Goal: Navigation & Orientation: Find specific page/section

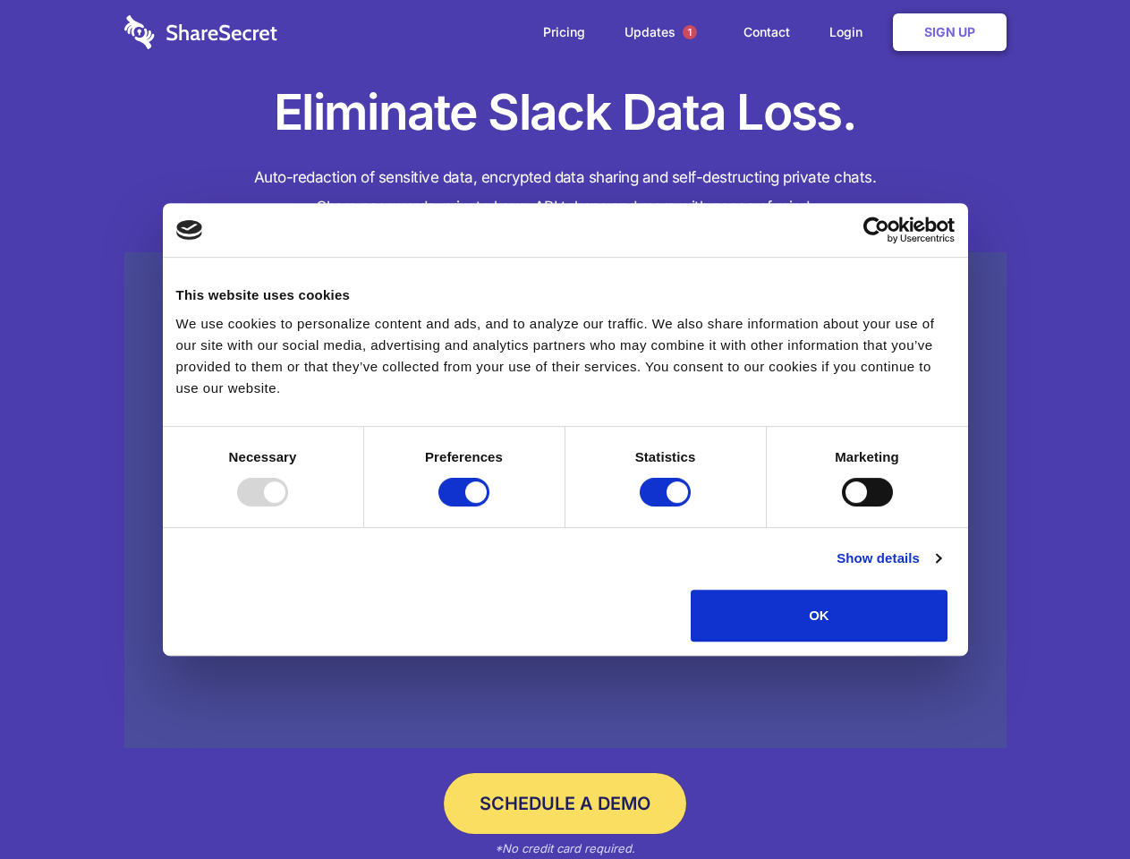
click at [288, 506] on div at bounding box center [262, 492] width 51 height 29
click at [489, 506] on input "Preferences" at bounding box center [463, 492] width 51 height 29
checkbox input "false"
click at [668, 506] on input "Statistics" at bounding box center [665, 492] width 51 height 29
checkbox input "false"
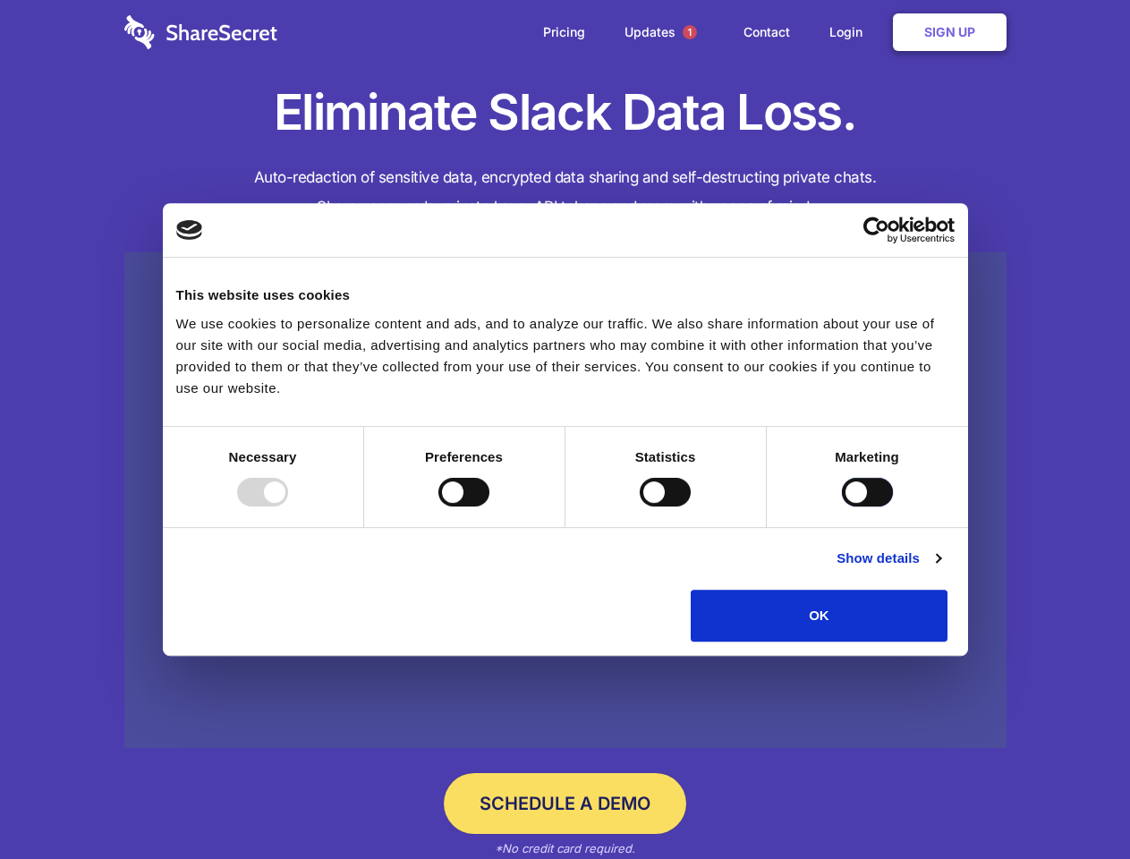
click at [842, 506] on input "Marketing" at bounding box center [867, 492] width 51 height 29
checkbox input "true"
click at [940, 569] on link "Show details" at bounding box center [889, 558] width 104 height 21
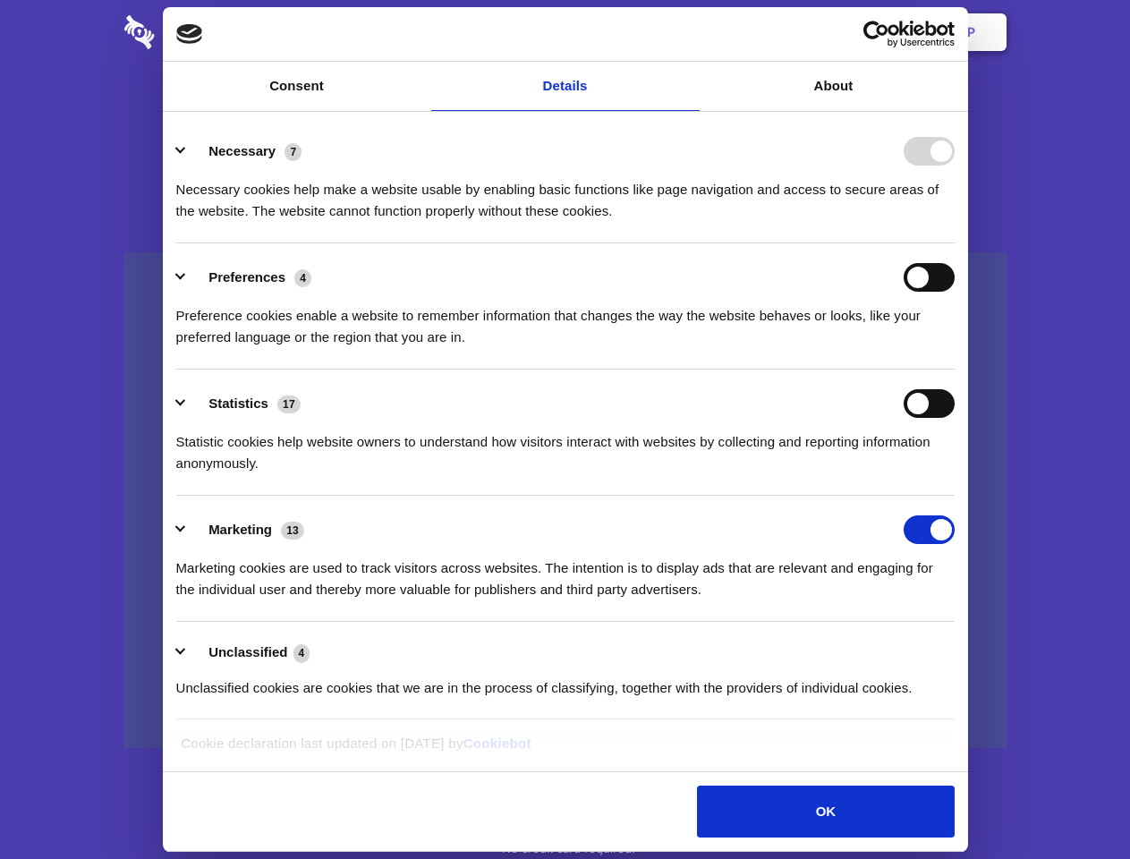
click at [955, 243] on li "Necessary 7 Necessary cookies help make a website usable by enabling basic func…" at bounding box center [565, 180] width 778 height 126
click at [689, 32] on span "1" at bounding box center [690, 32] width 14 height 14
